Goal: Find specific page/section: Find specific page/section

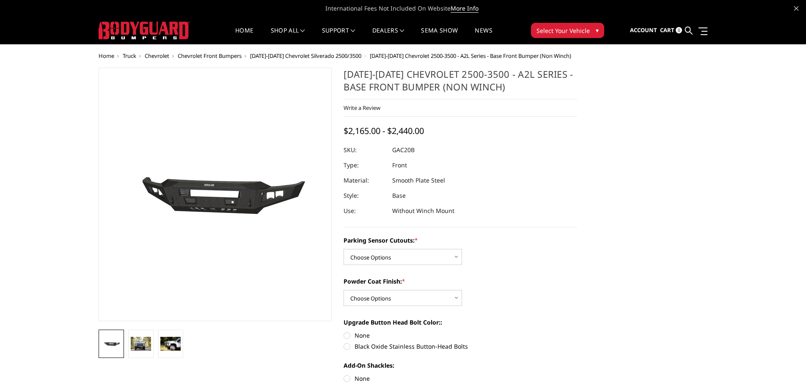
click at [575, 31] on span "Select Your Vehicle" at bounding box center [562, 30] width 53 height 9
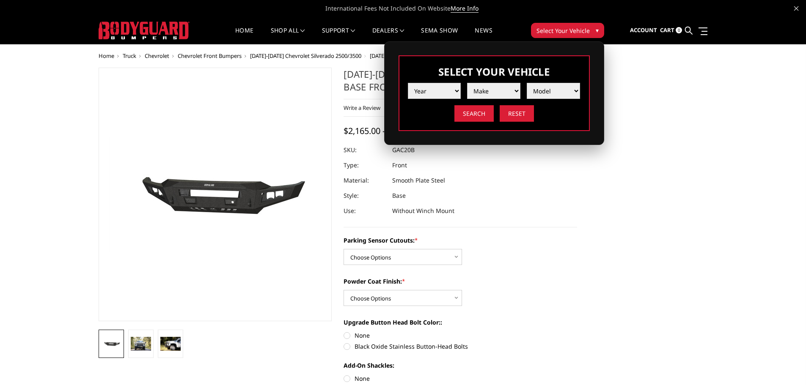
click at [437, 91] on select "Year [DATE] 2024 2023 2022 2021 2020 2019 2018 2017 2016 2015 2014 2013 2012 20…" at bounding box center [434, 91] width 53 height 16
select select "yr_2005"
click at [408, 83] on select "Year [DATE] 2024 2023 2022 2021 2020 2019 2018 2017 2016 2015 2014 2013 2012 20…" at bounding box center [434, 91] width 53 height 16
click at [490, 88] on select "Make Chevrolet Ford GMC Ram" at bounding box center [493, 91] width 53 height 16
select select "mk_chevrolet"
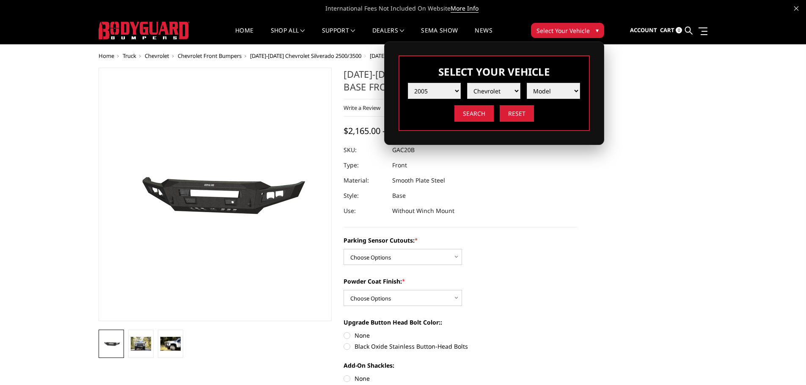
click at [467, 83] on select "Make Chevrolet Ford GMC Ram" at bounding box center [493, 91] width 53 height 16
click at [554, 91] on select "Model Silverado 1500 Silverado 2500 / 3500" at bounding box center [553, 91] width 53 height 16
select select "md_silverado-2500-3500"
click at [527, 83] on select "Model Silverado 1500 Silverado 2500 / 3500" at bounding box center [553, 91] width 53 height 16
click at [472, 117] on input "Search" at bounding box center [473, 113] width 39 height 17
